Goal: Task Accomplishment & Management: Use online tool/utility

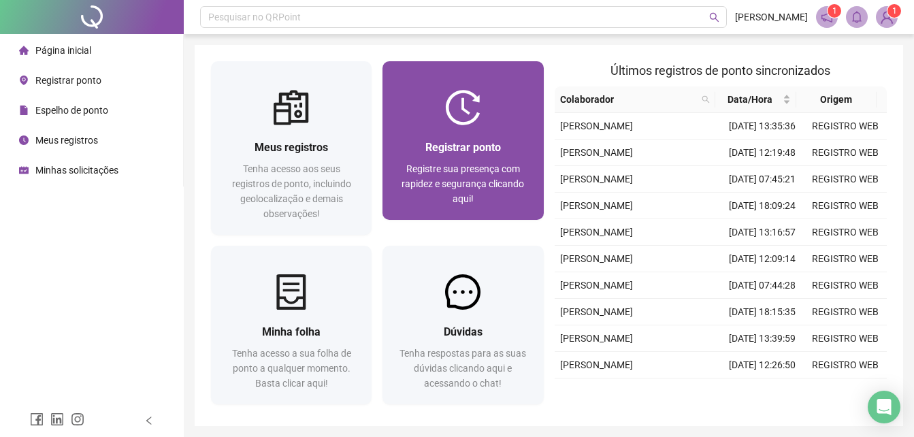
click at [449, 180] on span "Registre sua presença com rapidez e segurança clicando aqui!" at bounding box center [462, 183] width 122 height 41
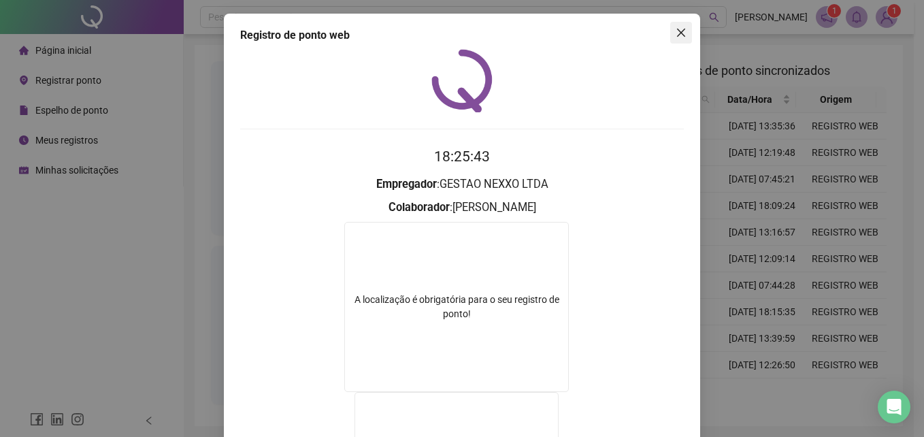
click at [677, 30] on icon "close" at bounding box center [680, 32] width 11 height 11
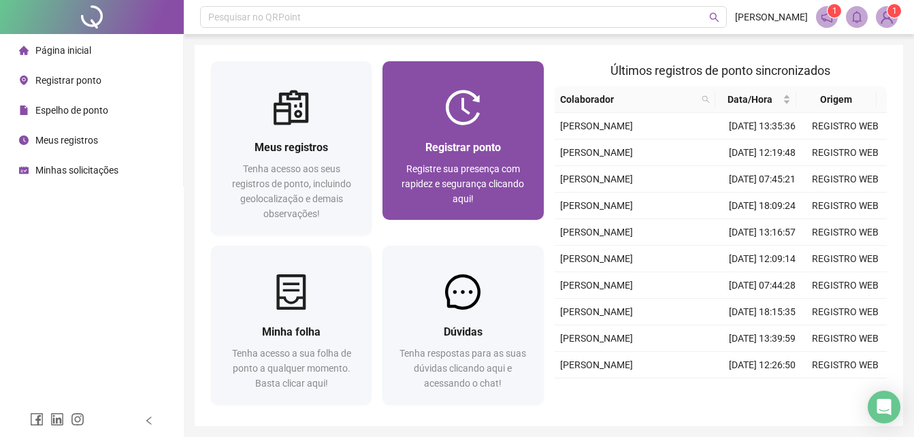
click at [518, 131] on div "Registrar ponto Registre sua presença com rapidez e segurança clicando aqui!" at bounding box center [462, 172] width 161 height 95
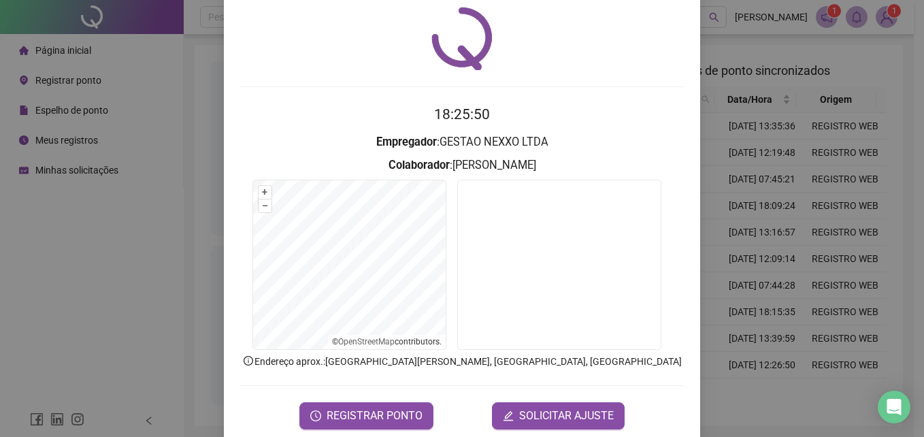
scroll to position [65, 0]
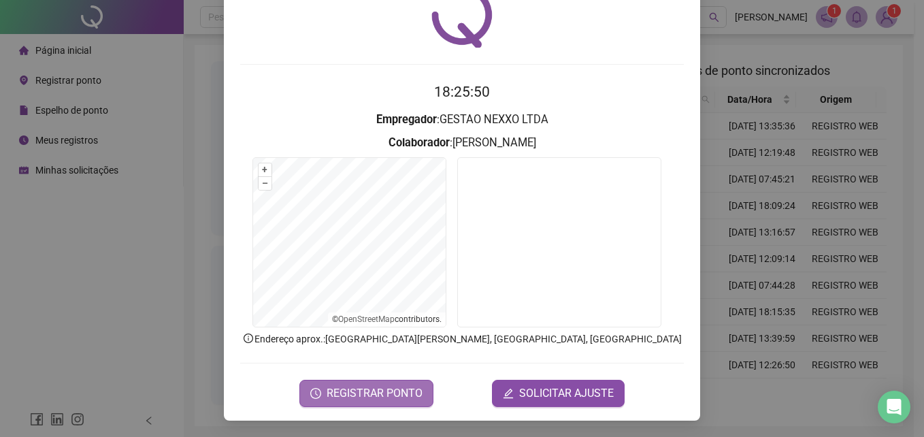
click at [385, 399] on span "REGISTRAR PONTO" at bounding box center [375, 393] width 96 height 16
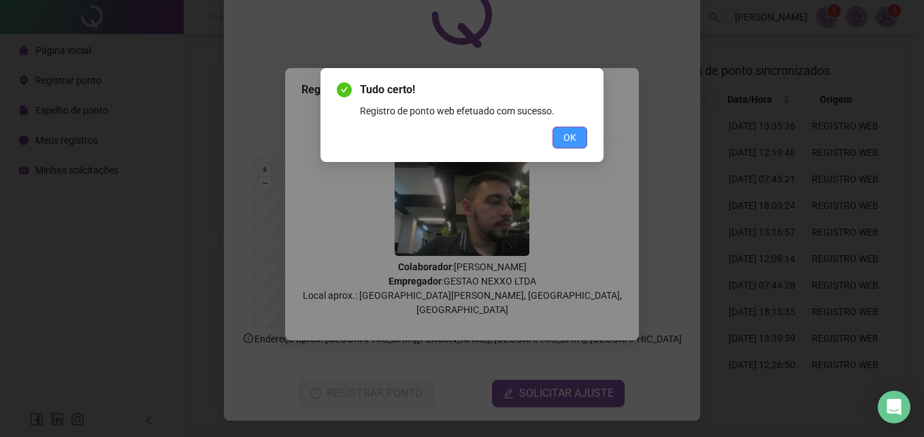
click at [582, 137] on button "OK" at bounding box center [569, 138] width 35 height 22
